Goal: Navigation & Orientation: Go to known website

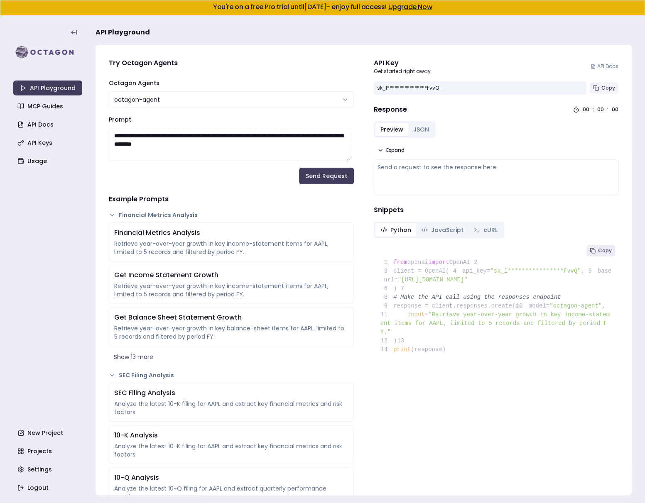
click at [601, 89] on span "Copy" at bounding box center [608, 88] width 14 height 7
